Goal: Task Accomplishment & Management: Manage account settings

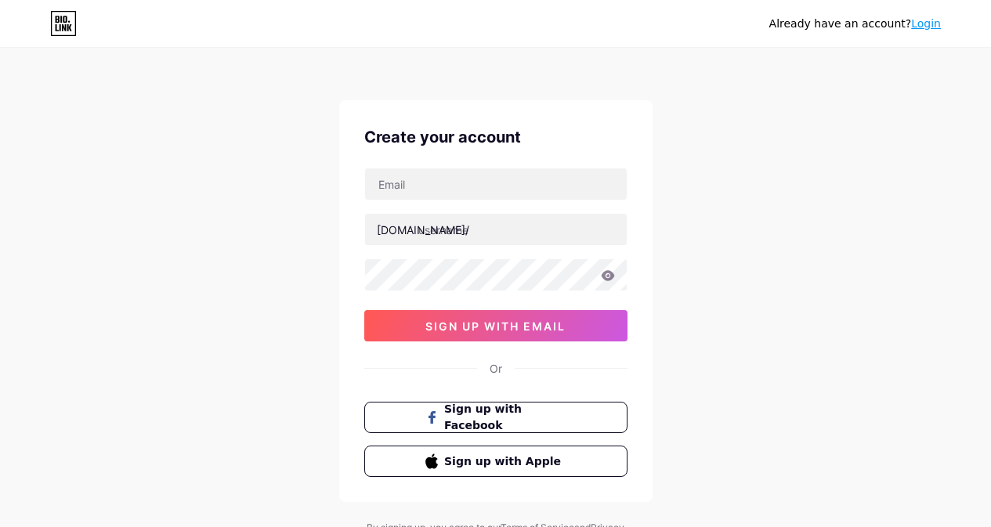
scroll to position [72, 0]
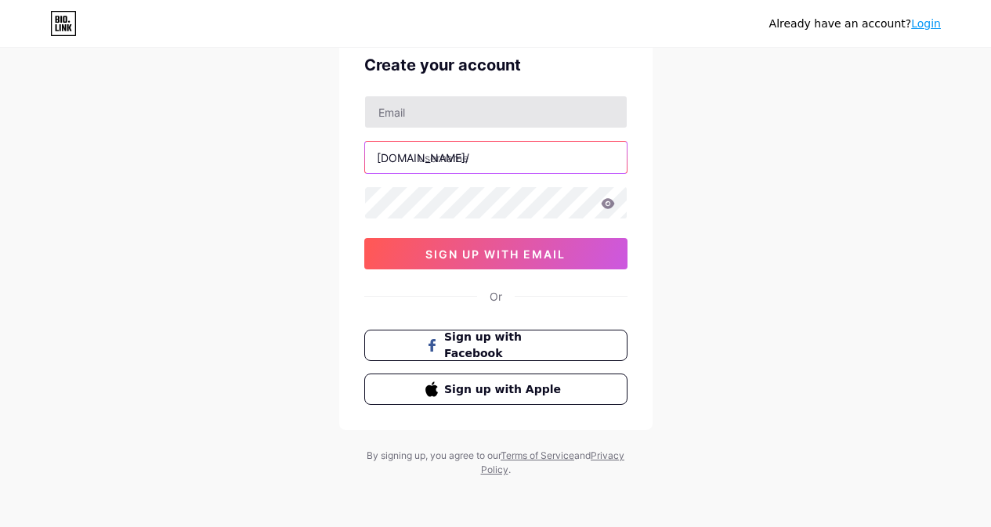
type input "brokecoin"
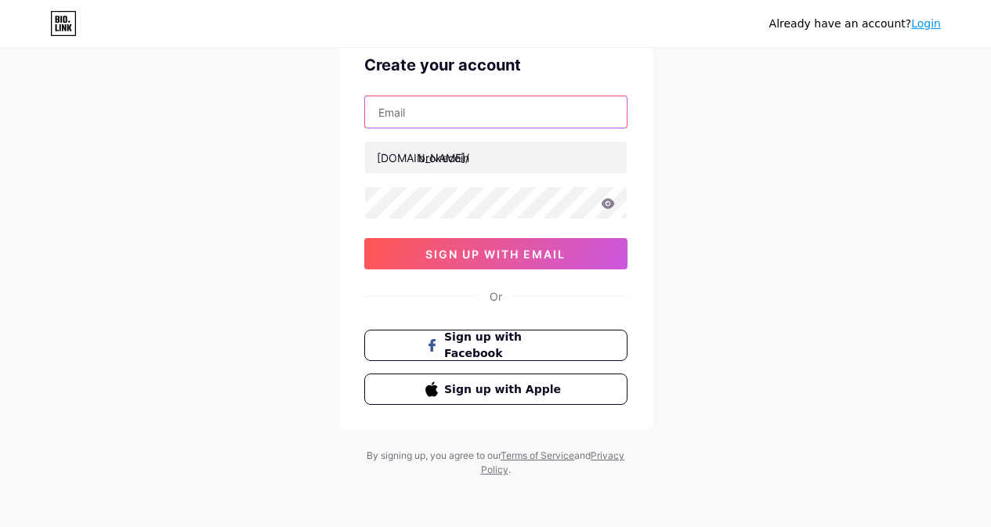
click at [470, 110] on input "text" at bounding box center [496, 111] width 262 height 31
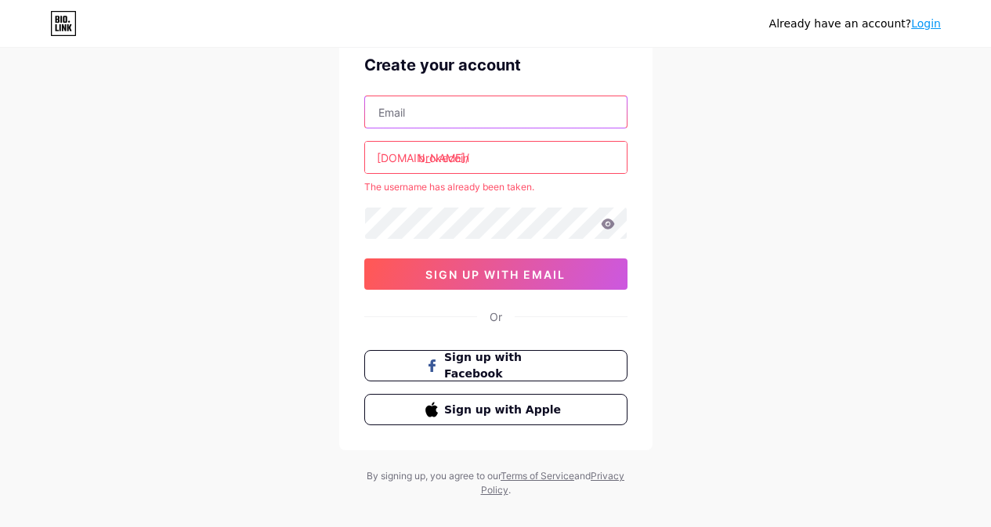
click at [449, 104] on input "text" at bounding box center [496, 111] width 262 height 31
click at [354, 197] on div "Create your account [DOMAIN_NAME]/ brokecoin The username has already been take…" at bounding box center [495, 239] width 313 height 422
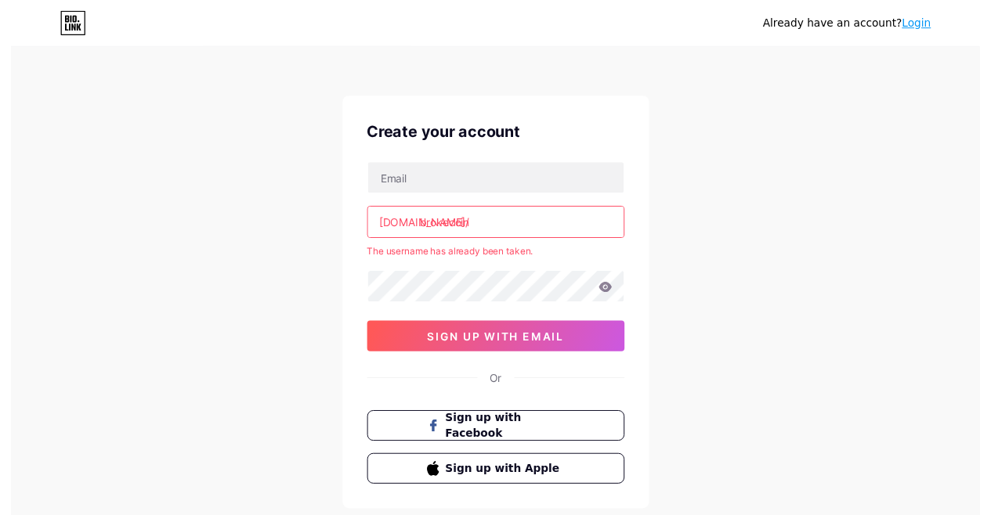
scroll to position [0, 0]
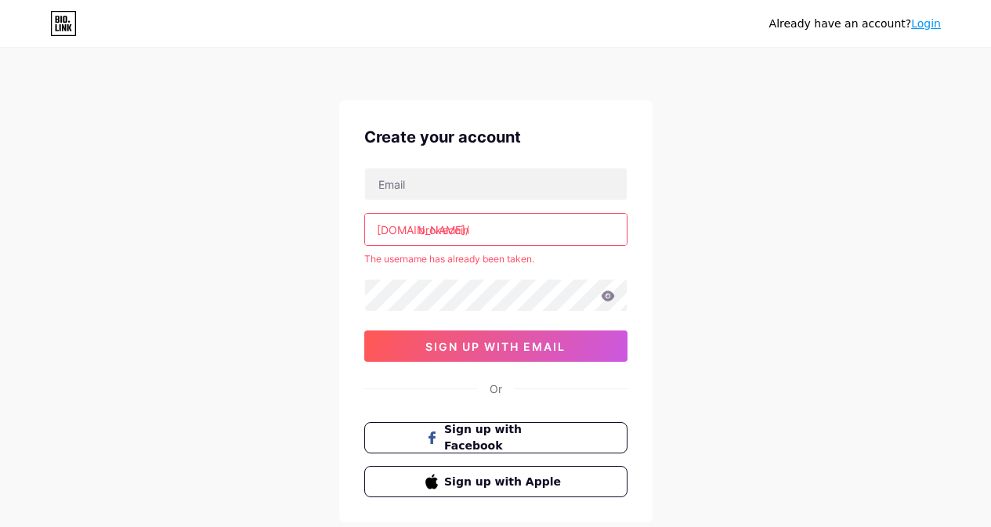
click at [927, 27] on link "Login" at bounding box center [926, 23] width 30 height 13
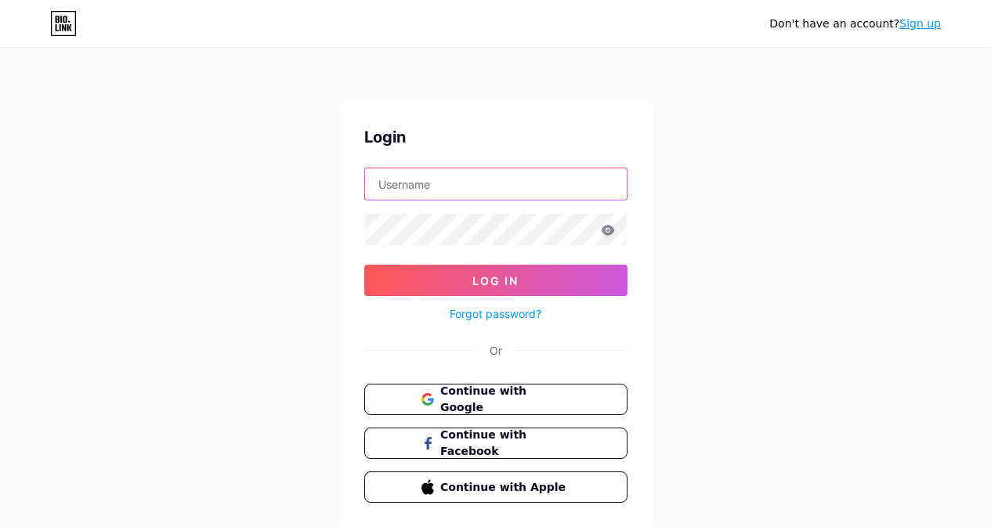
type input "brokecoin"
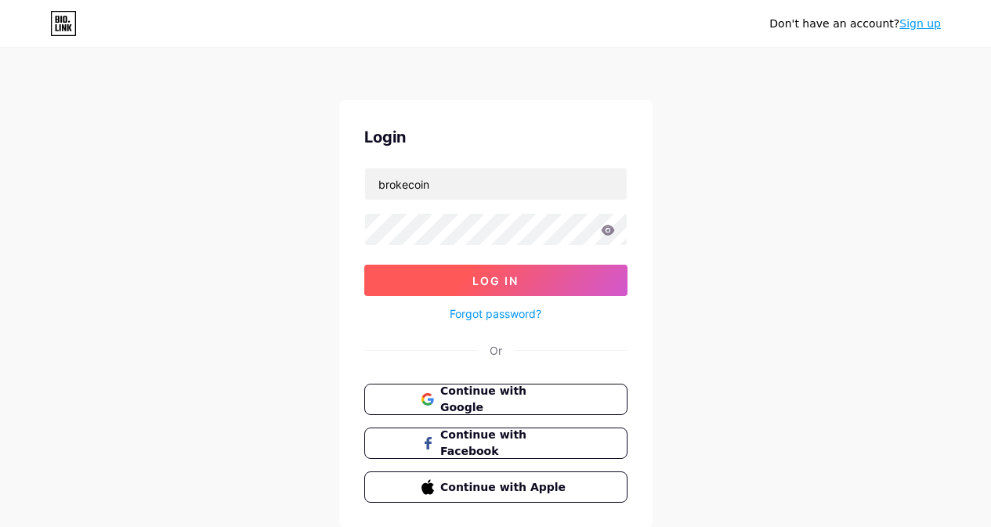
click at [475, 290] on button "Log In" at bounding box center [495, 280] width 263 height 31
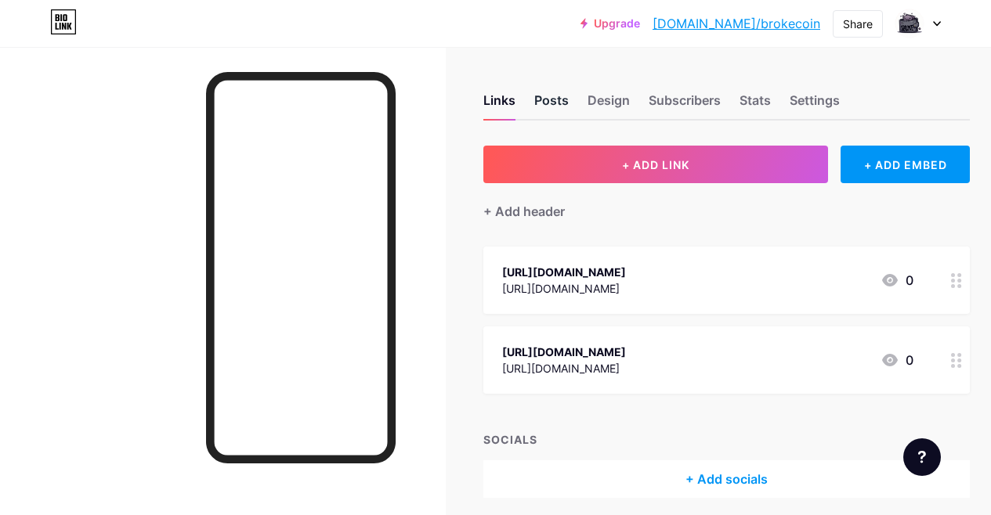
click at [556, 100] on div "Posts" at bounding box center [551, 105] width 34 height 28
click at [641, 97] on div "Links Posts Design Subscribers Stats Settings" at bounding box center [726, 93] width 486 height 55
click at [626, 103] on div "Design" at bounding box center [608, 105] width 42 height 28
click at [665, 93] on div "Subscribers" at bounding box center [684, 105] width 72 height 28
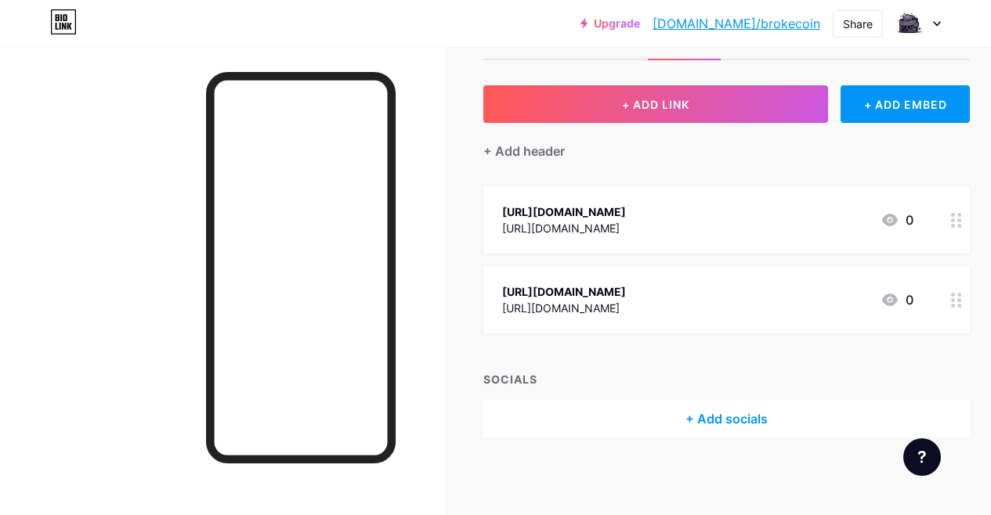
click at [963, 227] on div at bounding box center [956, 219] width 27 height 67
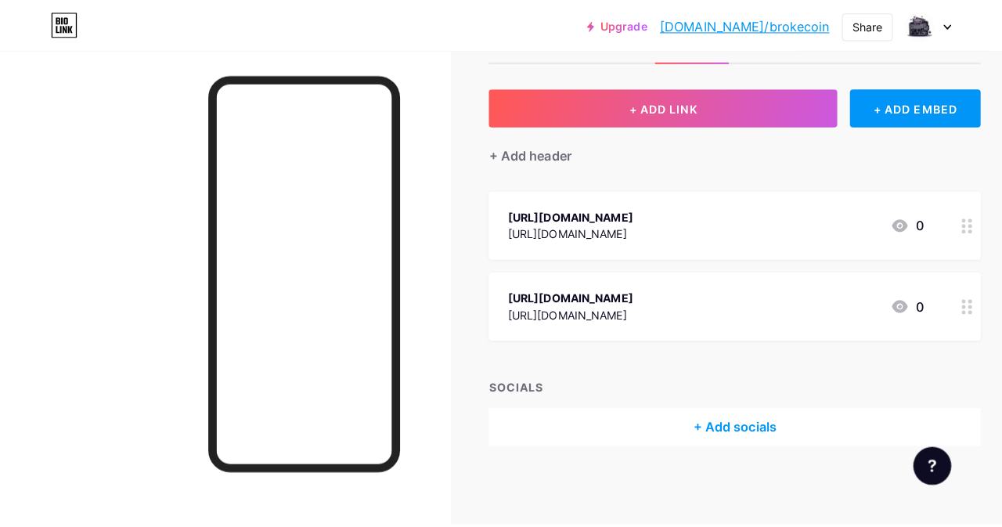
scroll to position [49, 0]
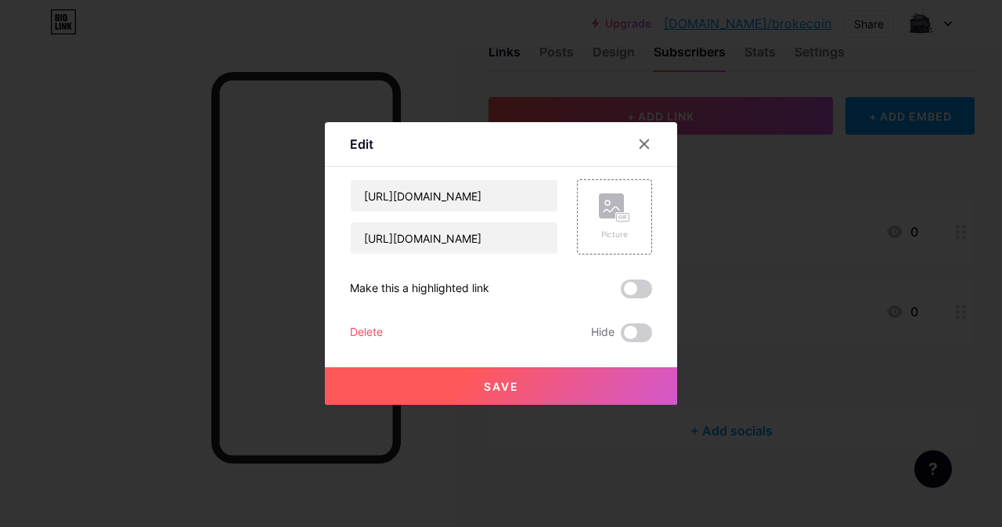
click at [367, 330] on div "Delete" at bounding box center [366, 332] width 33 height 19
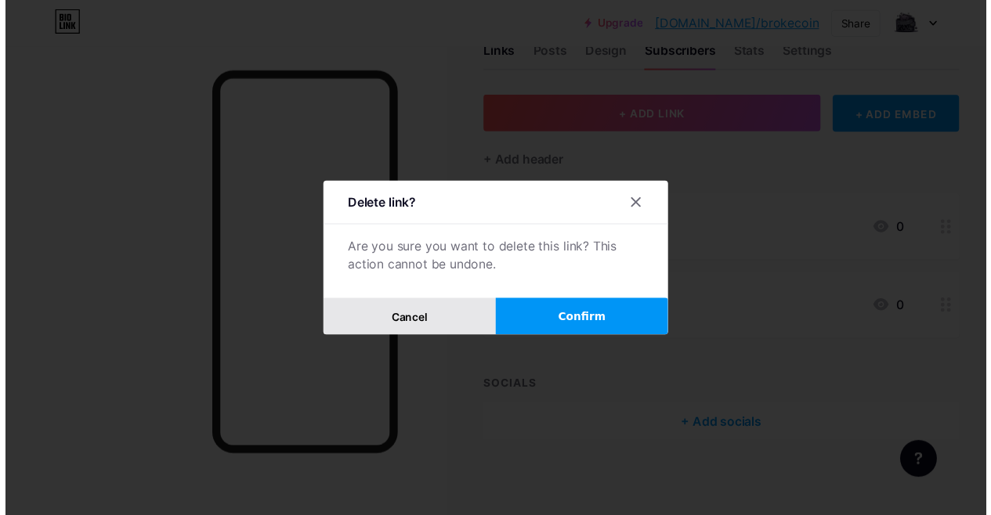
scroll to position [60, 0]
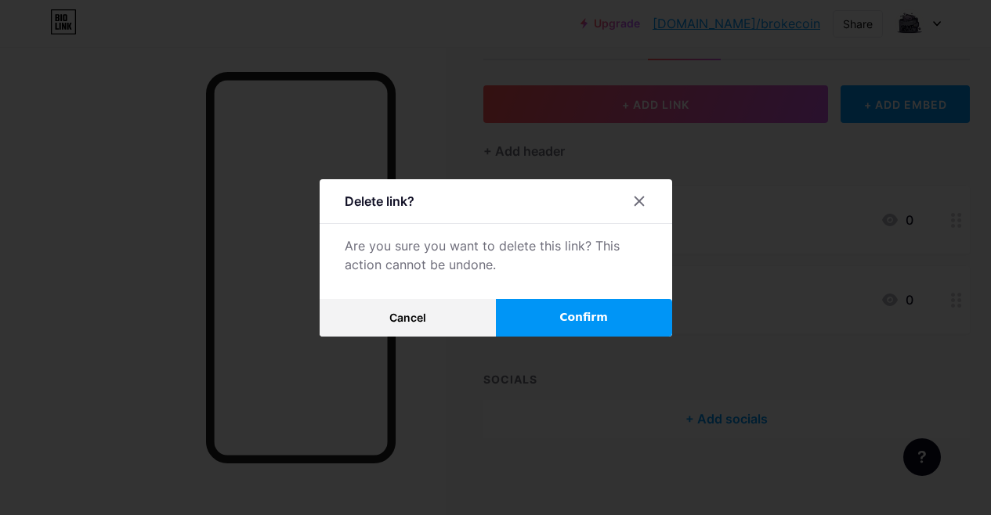
click at [556, 334] on button "Confirm" at bounding box center [584, 318] width 176 height 38
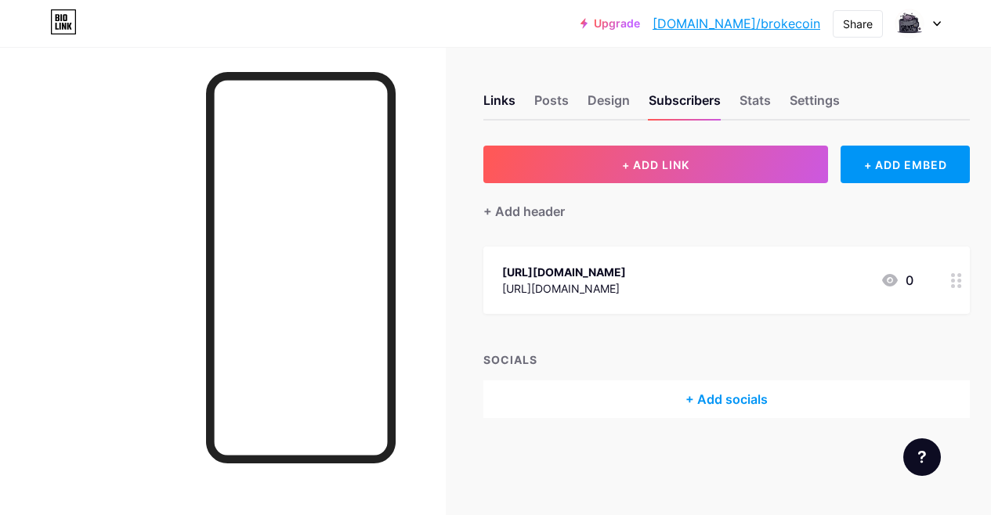
scroll to position [12, 0]
click at [552, 91] on div "Posts" at bounding box center [551, 105] width 34 height 28
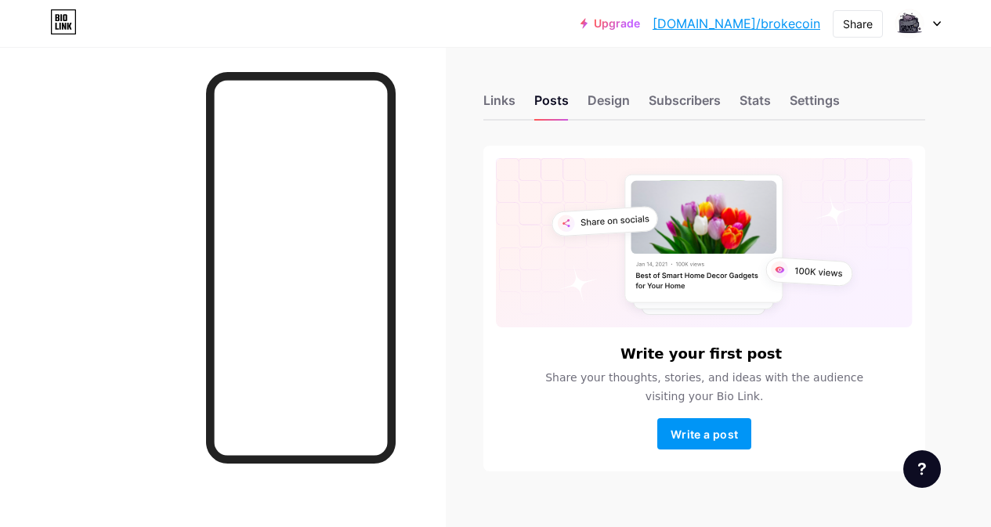
click at [935, 23] on icon at bounding box center [937, 24] width 6 height 4
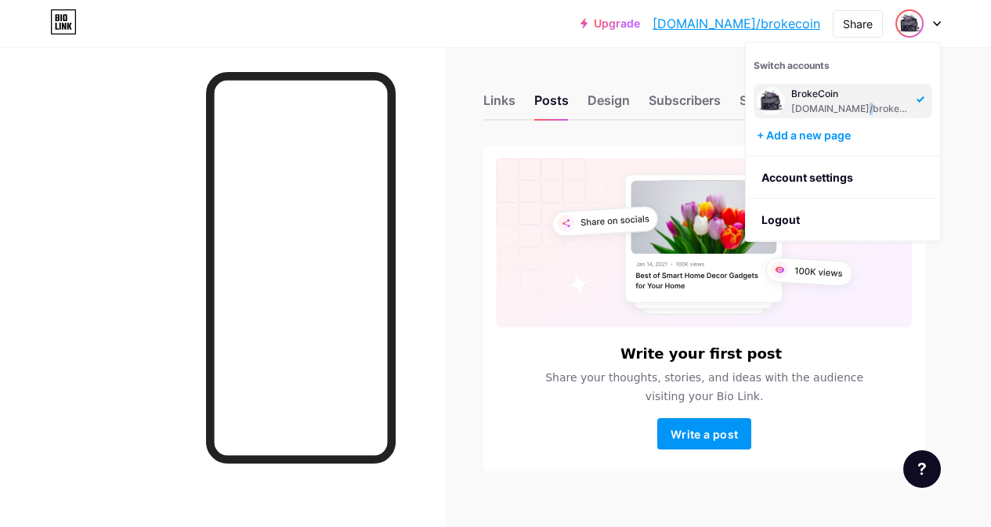
click at [850, 103] on div "[DOMAIN_NAME]/brokecoin" at bounding box center [851, 109] width 121 height 13
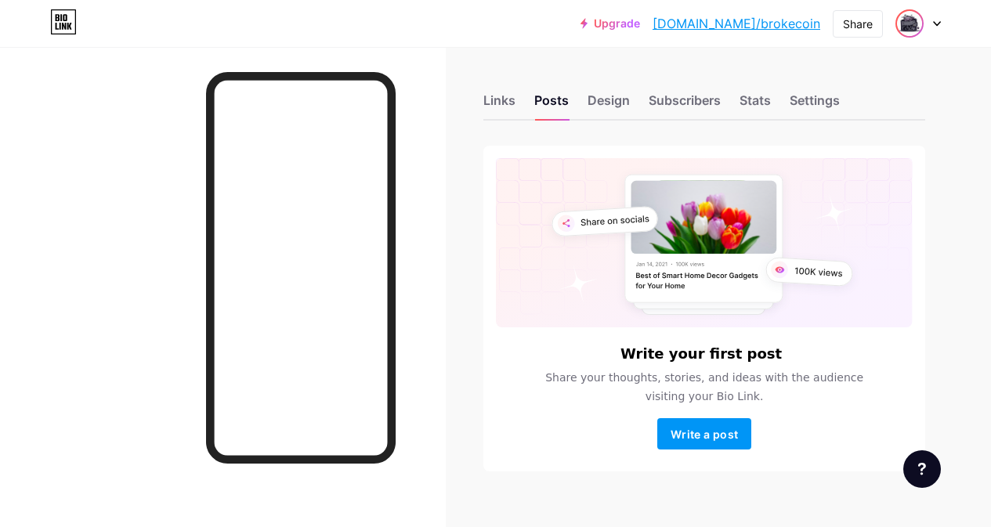
click at [908, 23] on img at bounding box center [909, 23] width 25 height 25
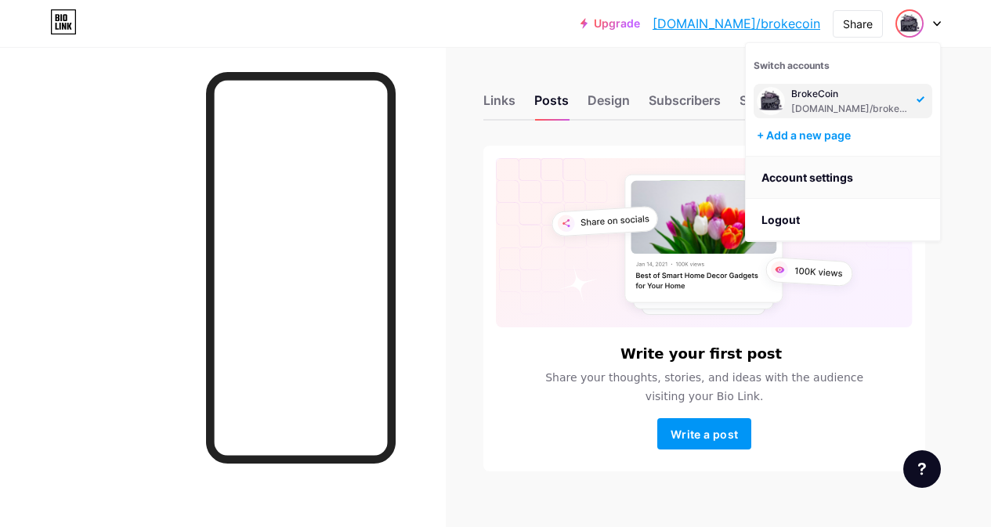
click at [830, 182] on link "Account settings" at bounding box center [843, 178] width 194 height 42
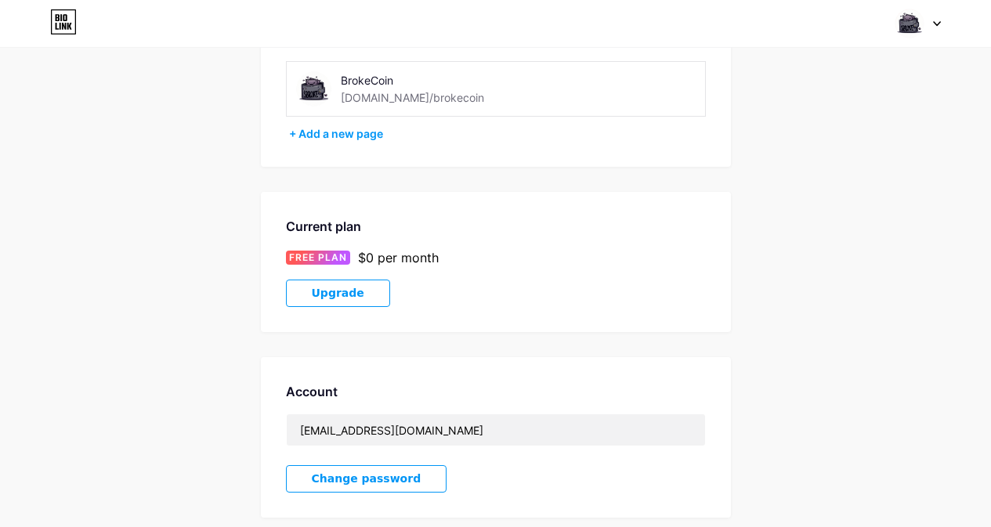
scroll to position [114, 0]
click at [432, 87] on div "BrokeCoin" at bounding box center [439, 81] width 196 height 16
click at [445, 98] on div "BrokeCoin [DOMAIN_NAME]/brokecoin" at bounding box center [439, 89] width 196 height 35
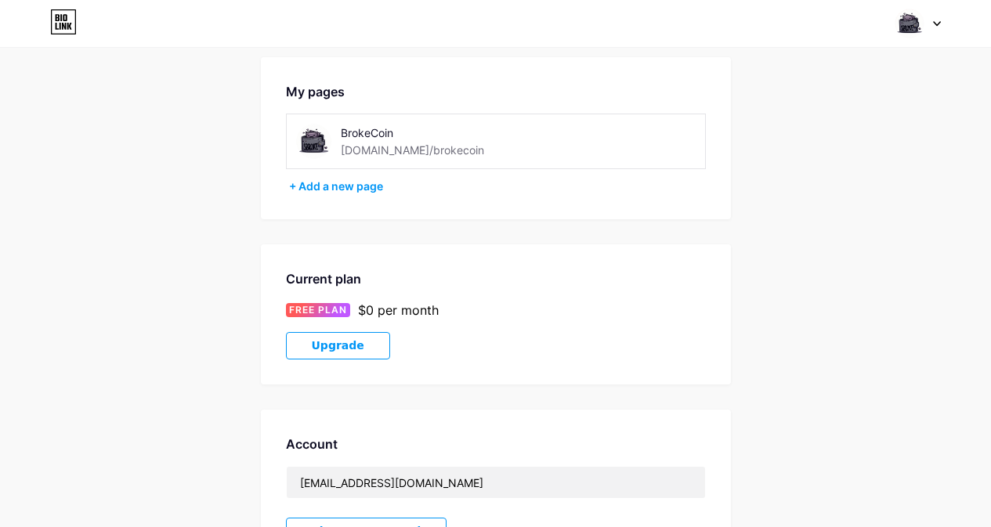
scroll to position [61, 0]
click at [459, 157] on div "BrokeCoin [DOMAIN_NAME]/brokecoin" at bounding box center [439, 142] width 196 height 35
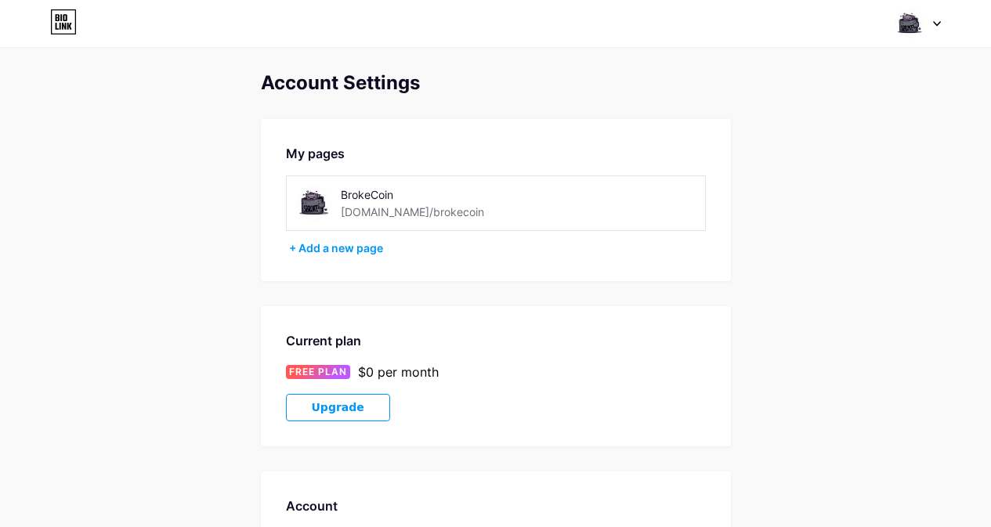
scroll to position [26, 0]
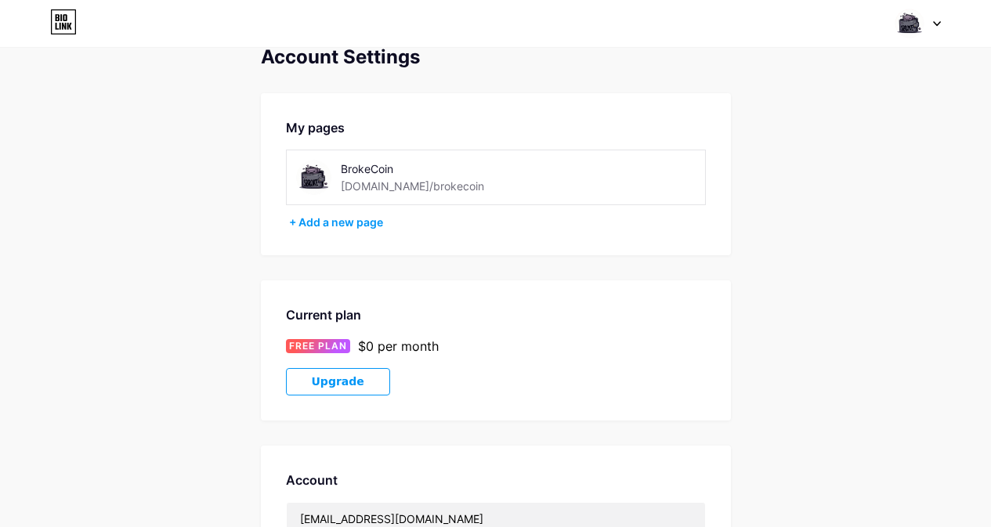
click at [394, 190] on div "[DOMAIN_NAME]/brokecoin" at bounding box center [412, 186] width 143 height 16
drag, startPoint x: 394, startPoint y: 190, endPoint x: 427, endPoint y: 188, distance: 33.0
click at [427, 188] on div "[DOMAIN_NAME]/brokecoin" at bounding box center [412, 186] width 143 height 16
click at [432, 189] on div "[DOMAIN_NAME]/brokecoin" at bounding box center [412, 186] width 143 height 16
drag, startPoint x: 432, startPoint y: 189, endPoint x: 416, endPoint y: 193, distance: 16.4
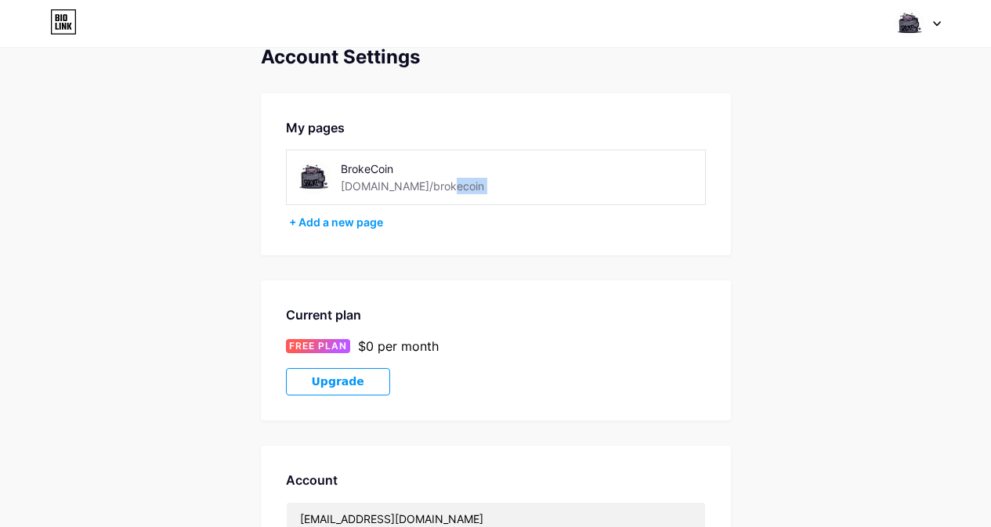
click at [432, 190] on div "[DOMAIN_NAME]/brokecoin" at bounding box center [412, 186] width 143 height 16
click at [341, 222] on div "+ Add a new page" at bounding box center [497, 223] width 417 height 16
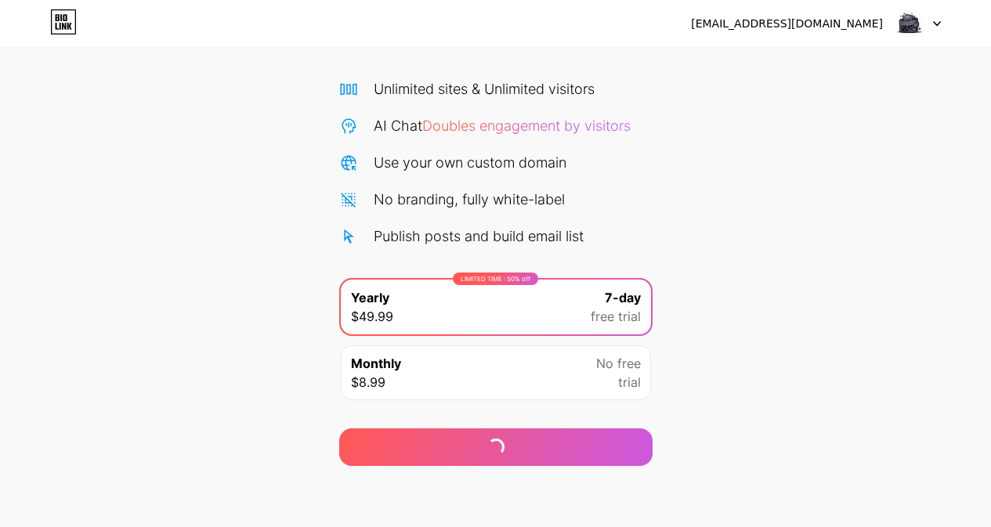
scroll to position [103, 0]
